Goal: Complete application form: Fill out and submit a form for a specific purpose

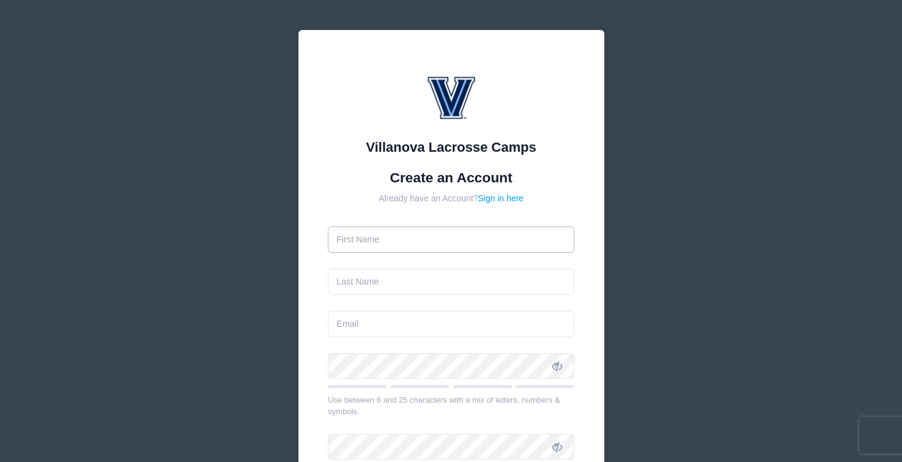
click at [361, 240] on input "text" at bounding box center [451, 239] width 247 height 26
type input "[PERSON_NAME]"
type input "[EMAIL_ADDRESS][DOMAIN_NAME]"
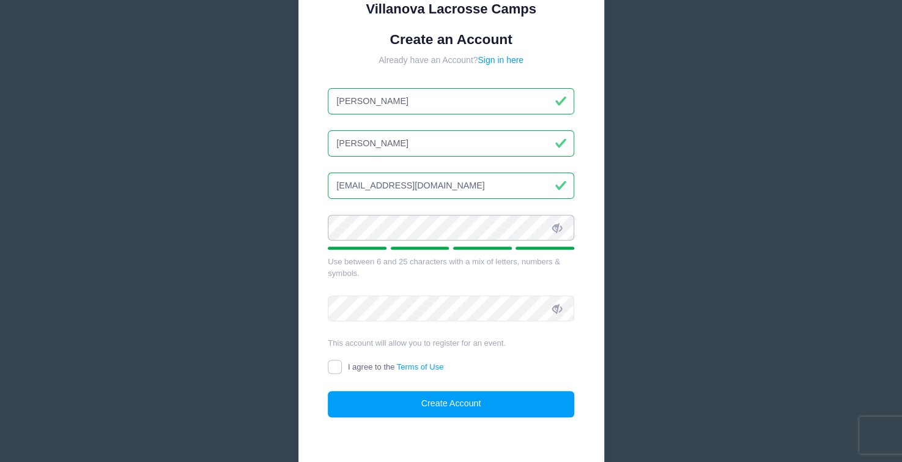
scroll to position [139, 0]
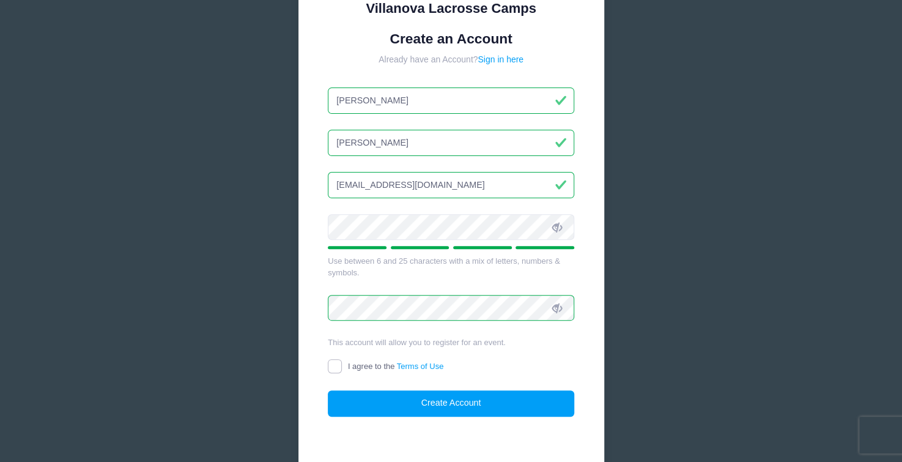
click at [340, 365] on input "I agree to the Terms of Use" at bounding box center [335, 366] width 14 height 14
checkbox input "true"
click at [415, 398] on button "Create Account" at bounding box center [451, 403] width 247 height 26
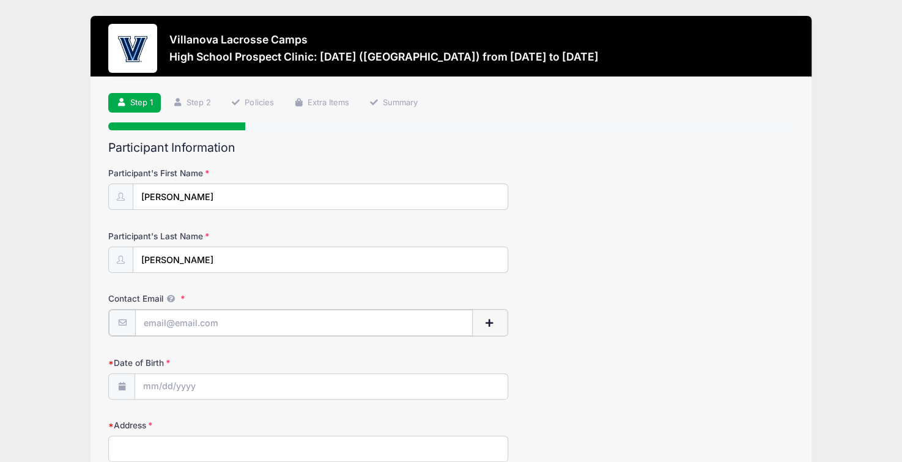
click at [204, 324] on input "Contact Email" at bounding box center [304, 323] width 338 height 26
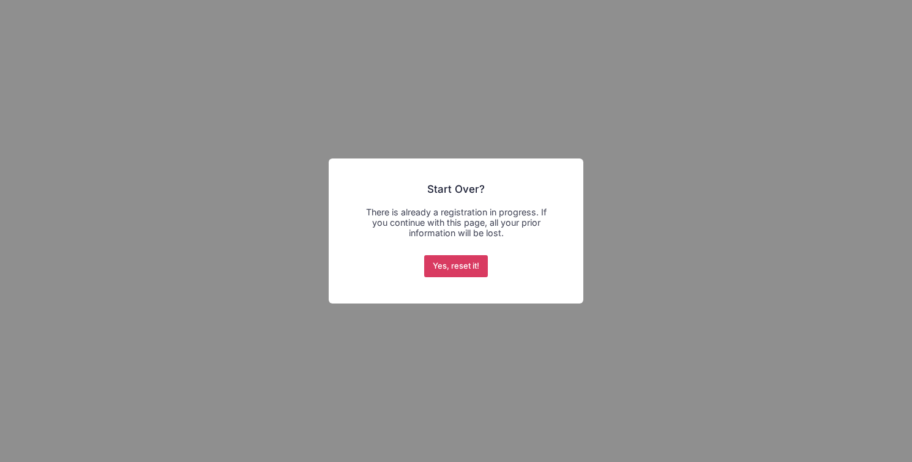
click at [452, 267] on button "Yes, reset it!" at bounding box center [456, 266] width 64 height 22
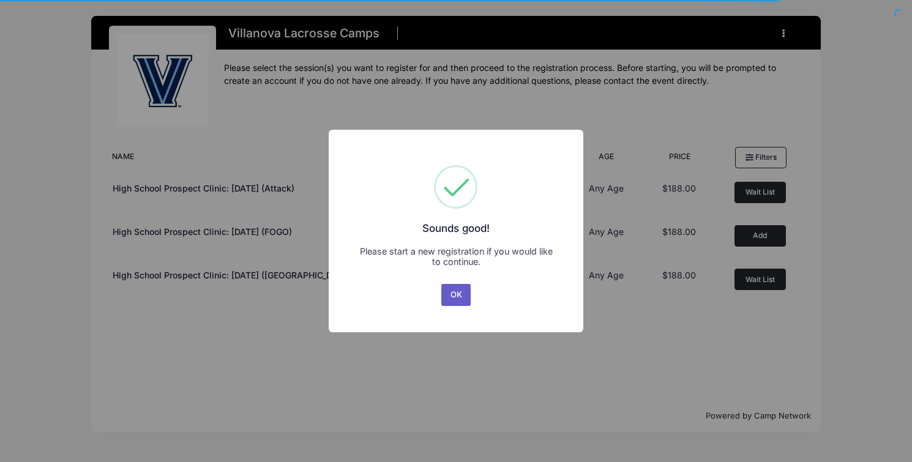
click at [455, 295] on button "OK" at bounding box center [455, 295] width 29 height 22
